Goal: Transaction & Acquisition: Obtain resource

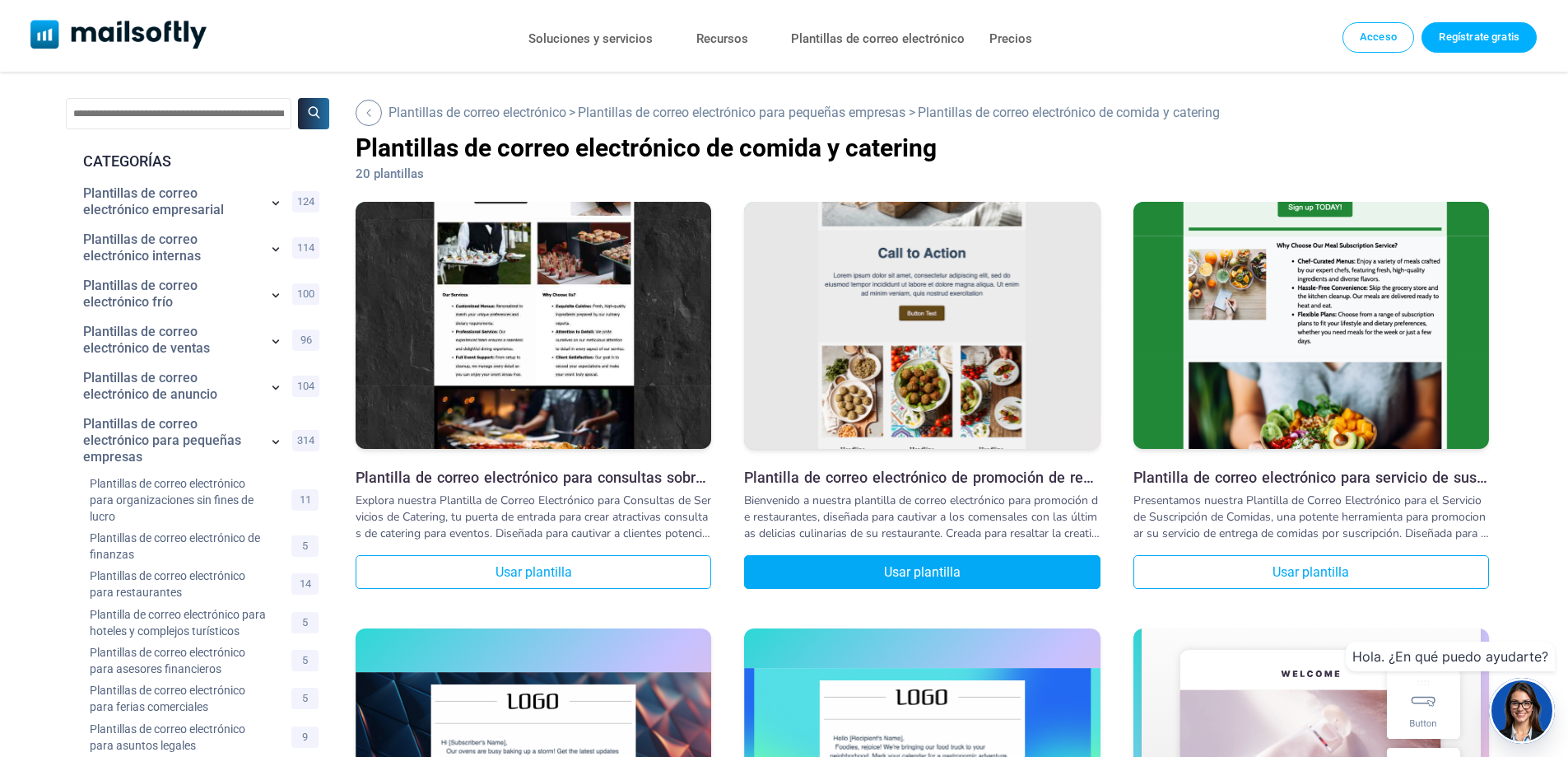
click at [921, 568] on font "Usar plantilla" at bounding box center [922, 572] width 77 height 16
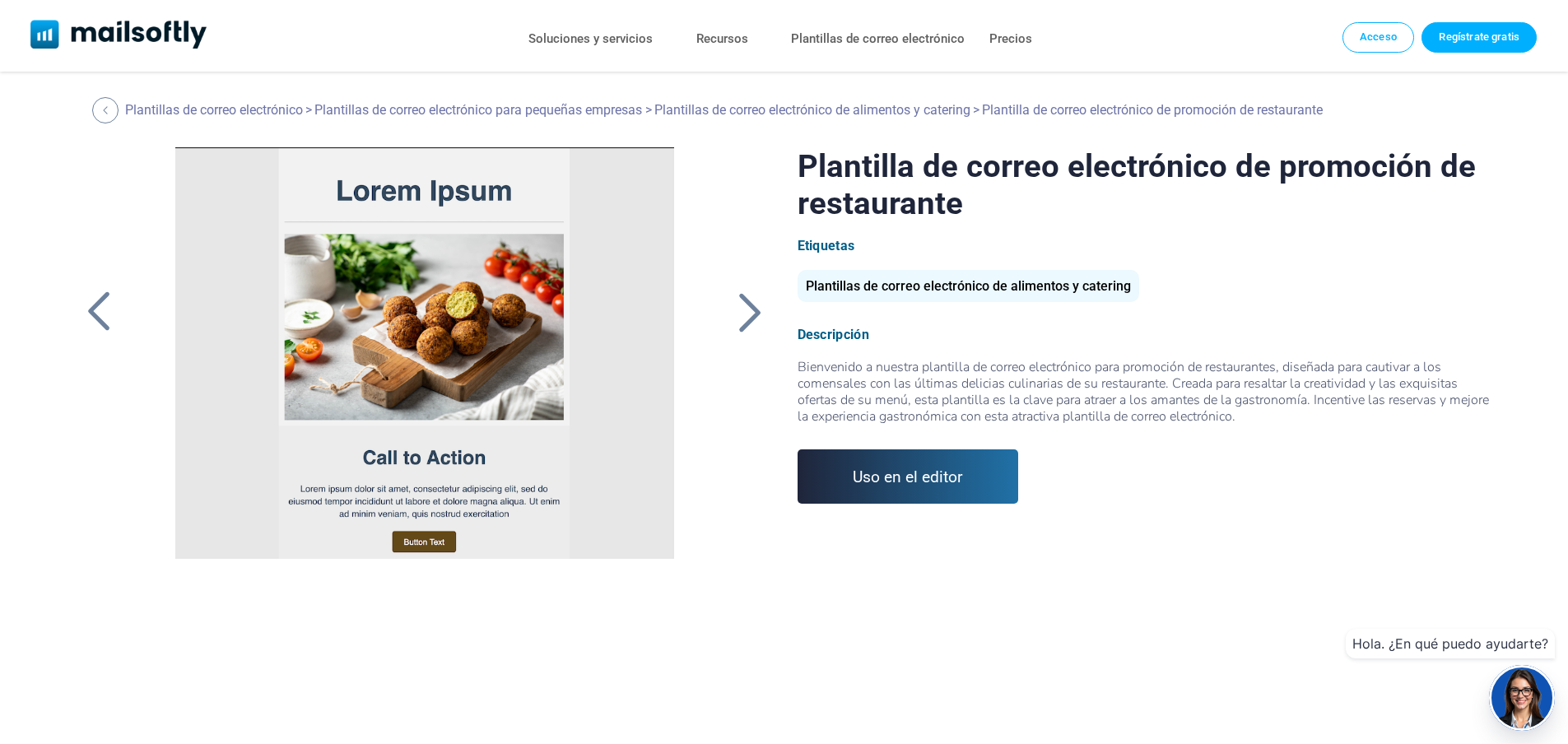
click at [953, 470] on font "Uso en el editor" at bounding box center [908, 477] width 111 height 19
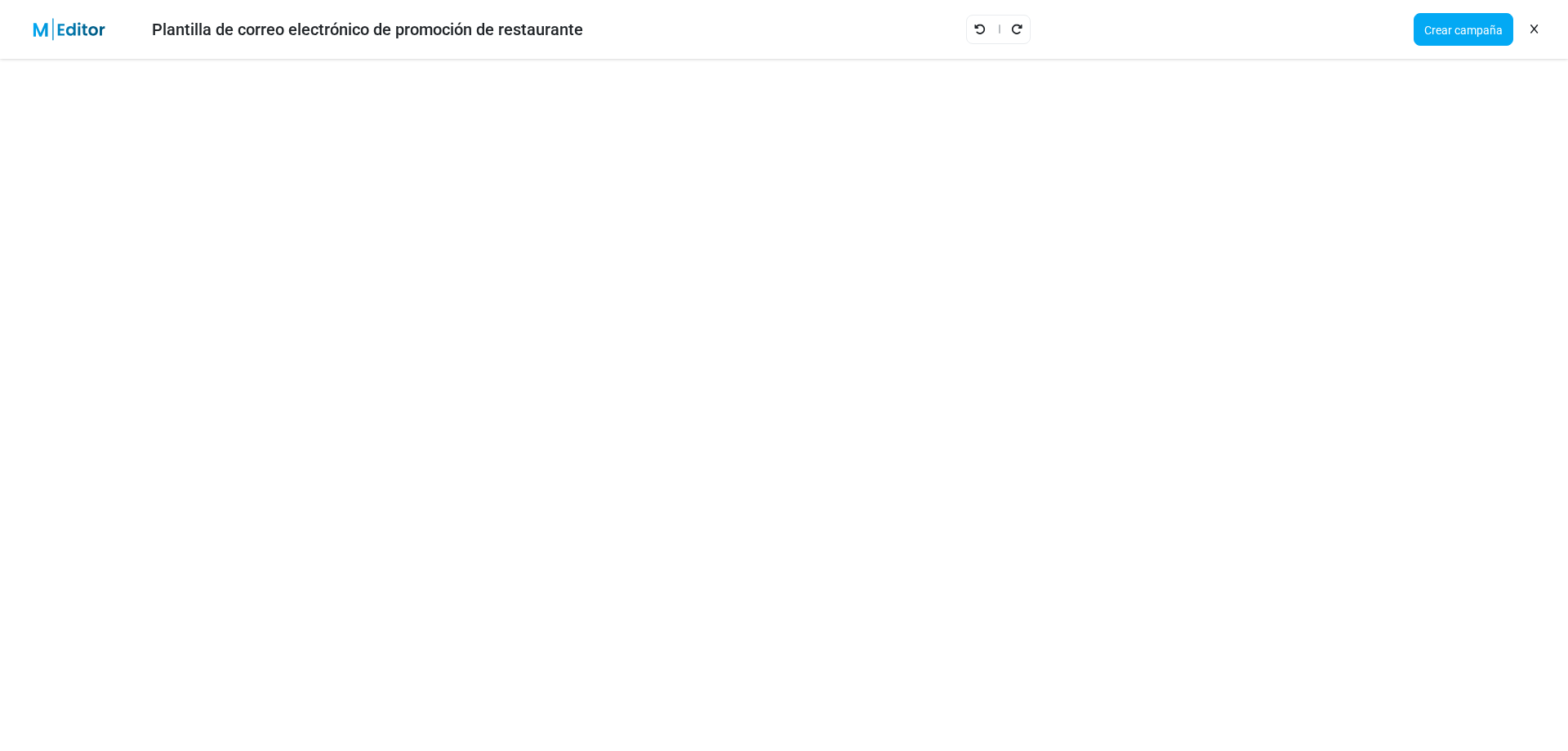
click at [1543, 23] on div "Crear campaña" at bounding box center [1478, 29] width 154 height 46
click at [1537, 29] on icon at bounding box center [1534, 29] width 8 height 1
